Goal: Information Seeking & Learning: Stay updated

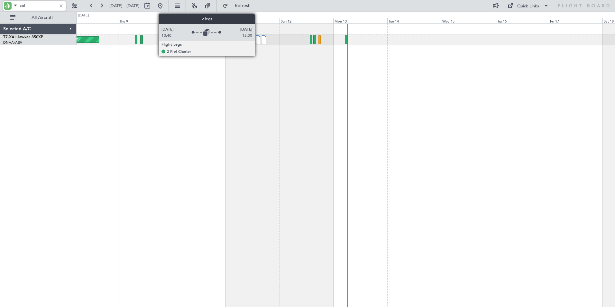
click at [258, 41] on div at bounding box center [257, 39] width 3 height 8
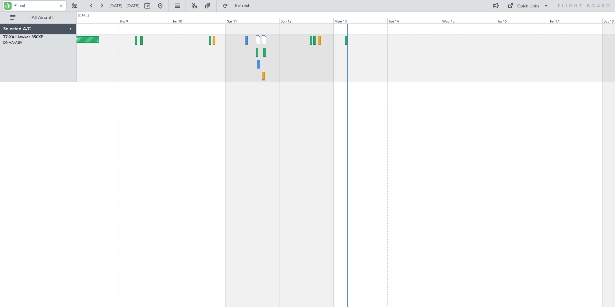
click at [291, 125] on div "[PERSON_NAME] ([PERSON_NAME] Intl)" at bounding box center [346, 164] width 538 height 283
drag, startPoint x: 37, startPoint y: 5, endPoint x: -31, endPoint y: 5, distance: 67.5
click at [0, 5] on html "xal [DATE] - [DATE] Refresh Quick Links All Aircraft [PERSON_NAME] ([PERSON_NAM…" at bounding box center [307, 153] width 615 height 307
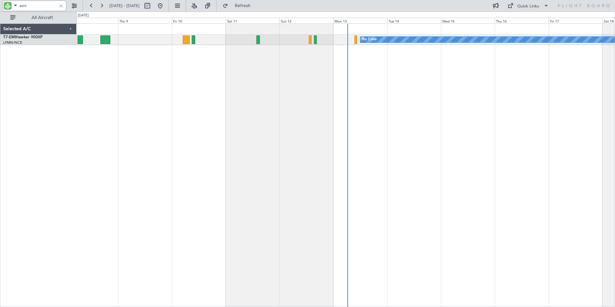
drag, startPoint x: 33, startPoint y: 6, endPoint x: -32, endPoint y: 6, distance: 65.3
click at [0, 6] on html "emi [DATE] - [DATE] Refresh Quick Links All Aircraft Planned Maint No Crew Sele…" at bounding box center [307, 153] width 615 height 307
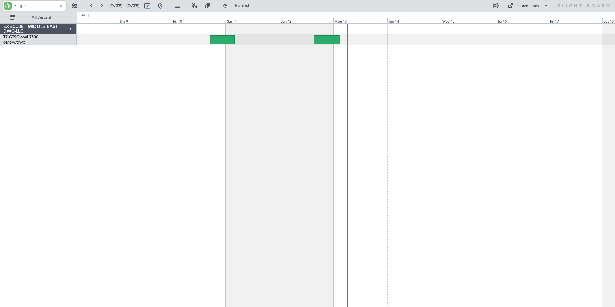
drag, startPoint x: 42, startPoint y: 5, endPoint x: -20, endPoint y: 4, distance: 61.7
click at [0, 4] on html "gts [DATE] - [DATE] Refresh Quick Links All Aircraft Planned Maint [GEOGRAPHIC_…" at bounding box center [307, 153] width 615 height 307
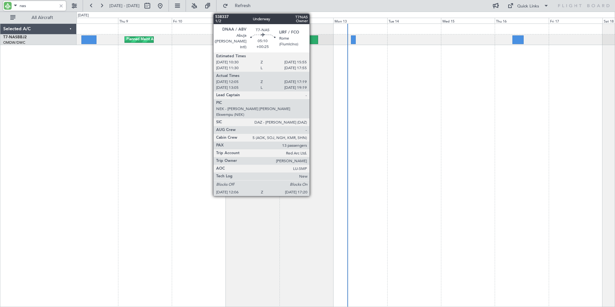
click at [312, 41] on div at bounding box center [312, 39] width 12 height 9
click at [314, 41] on div at bounding box center [312, 39] width 12 height 9
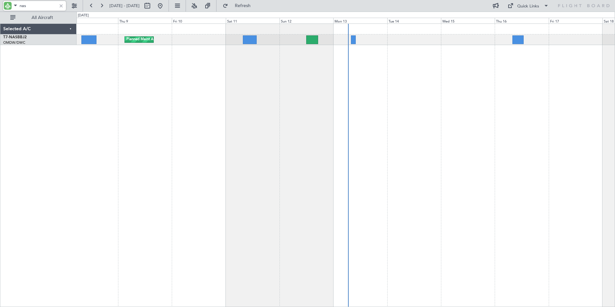
drag, startPoint x: 41, startPoint y: 6, endPoint x: -49, endPoint y: 6, distance: 90.3
click at [0, 6] on html "nas [DATE] - [DATE] Refresh Quick Links All Aircraft Planned Maint Abuja ([PERS…" at bounding box center [307, 153] width 615 height 307
drag, startPoint x: 36, startPoint y: 7, endPoint x: -40, endPoint y: 10, distance: 75.9
click at [0, 10] on html "aay [DATE] - [DATE] Refresh Quick Links All Aircraft EXECUJET MIDDLE EAST DWC-L…" at bounding box center [307, 153] width 615 height 307
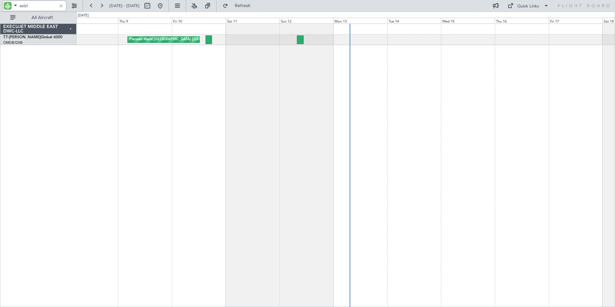
drag, startPoint x: 36, startPoint y: 5, endPoint x: -36, endPoint y: 5, distance: 72.0
click at [0, 5] on html "azizi [DATE] - [DATE] Refresh Quick Links All Aircraft Planned Maint [GEOGRAPHI…" at bounding box center [307, 153] width 615 height 307
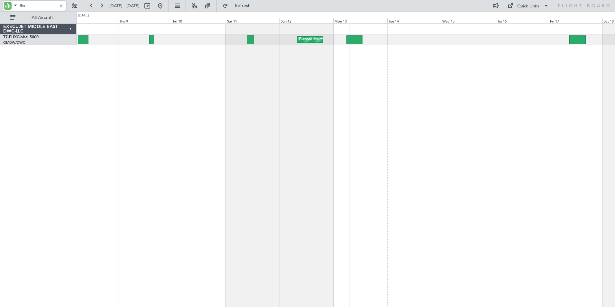
click at [159, 131] on div "Planned Maint Dubai (Al Maktoum Intl) Unplanned Maint [GEOGRAPHIC_DATA] (Al Mak…" at bounding box center [346, 164] width 538 height 283
drag, startPoint x: 29, startPoint y: 4, endPoint x: 6, endPoint y: 7, distance: 23.0
click at [5, 4] on div "fhx" at bounding box center [34, 6] width 63 height 10
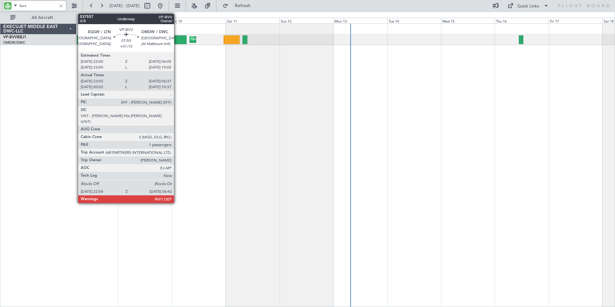
click at [177, 39] on div at bounding box center [177, 39] width 17 height 9
type input "bvv"
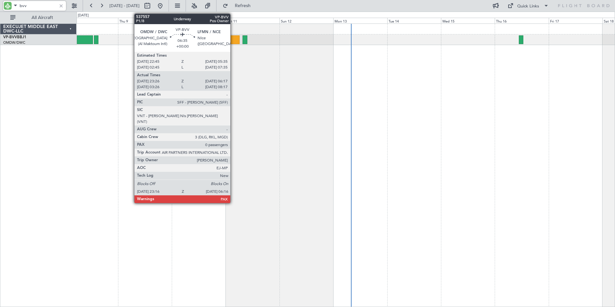
click at [233, 40] on div at bounding box center [231, 39] width 16 height 9
